Goal: Download file/media

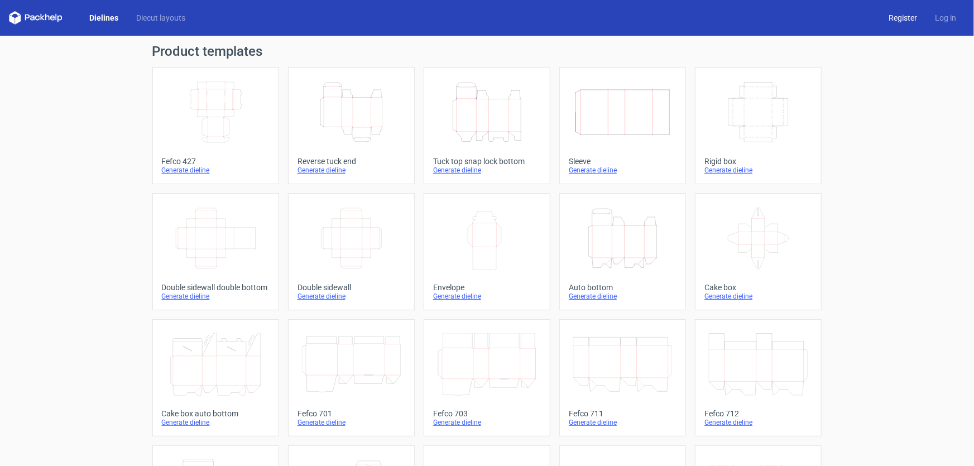
click at [891, 15] on link "Register" at bounding box center [902, 17] width 46 height 11
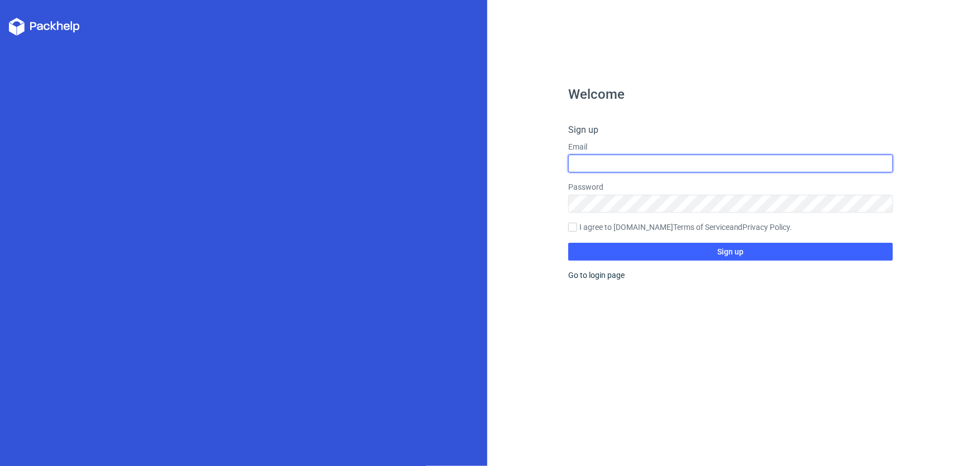
click at [611, 163] on input "text" at bounding box center [730, 164] width 325 height 18
click at [662, 162] on input "text" at bounding box center [730, 164] width 325 height 18
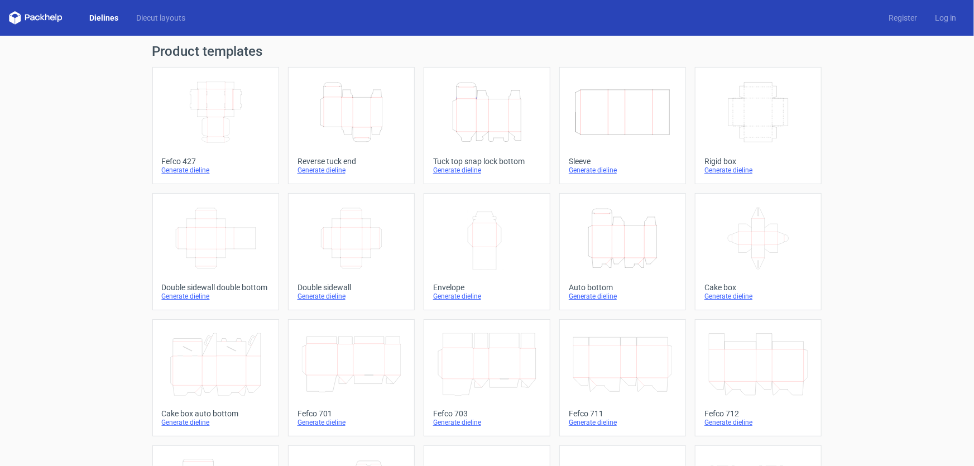
click at [104, 18] on link "Dielines" at bounding box center [103, 17] width 47 height 11
click at [143, 21] on link "Diecut layouts" at bounding box center [160, 17] width 67 height 11
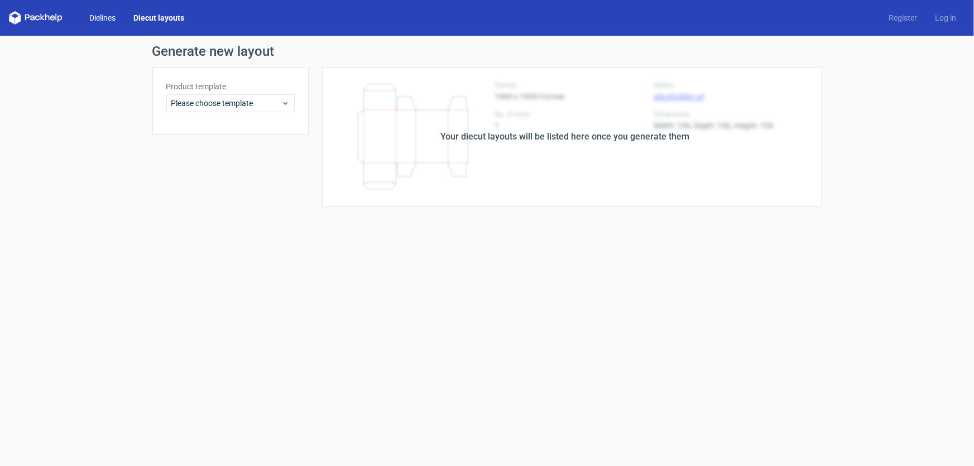
click at [94, 18] on link "Dielines" at bounding box center [102, 17] width 44 height 11
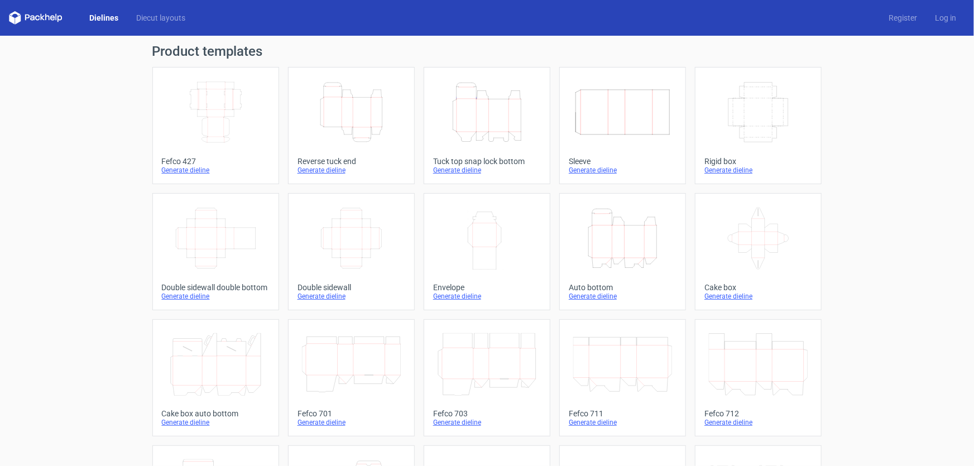
click at [753, 122] on icon "Width Depth Height" at bounding box center [758, 112] width 99 height 62
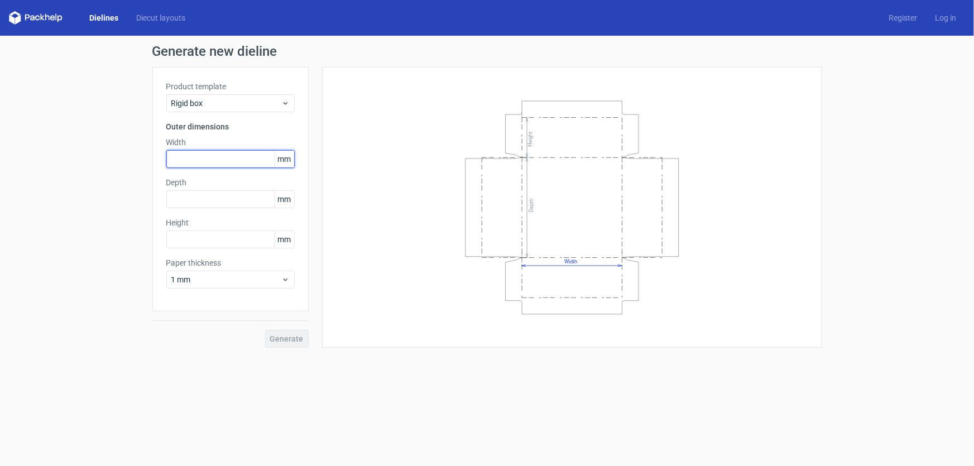
click at [195, 160] on input "text" at bounding box center [230, 159] width 128 height 18
type input "170"
type input "25"
click at [287, 336] on span "Generate" at bounding box center [286, 339] width 33 height 8
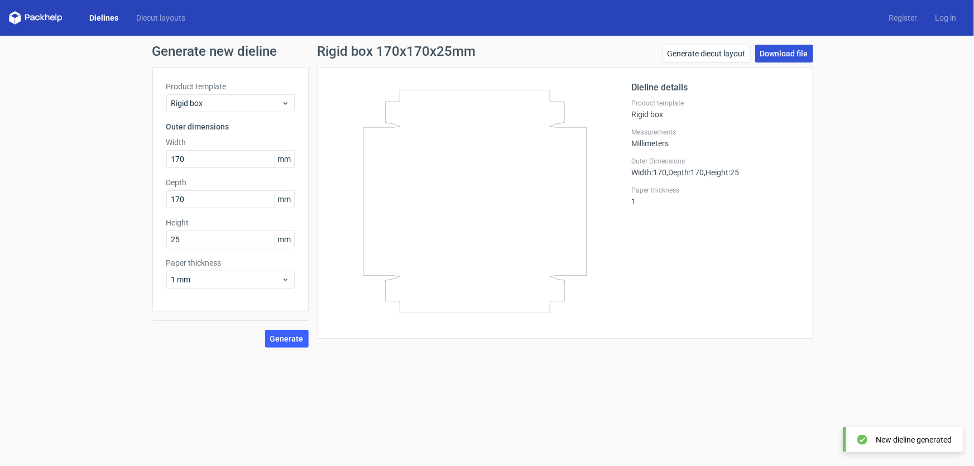
click at [777, 55] on link "Download file" at bounding box center [784, 54] width 58 height 18
